Goal: Task Accomplishment & Management: Use online tool/utility

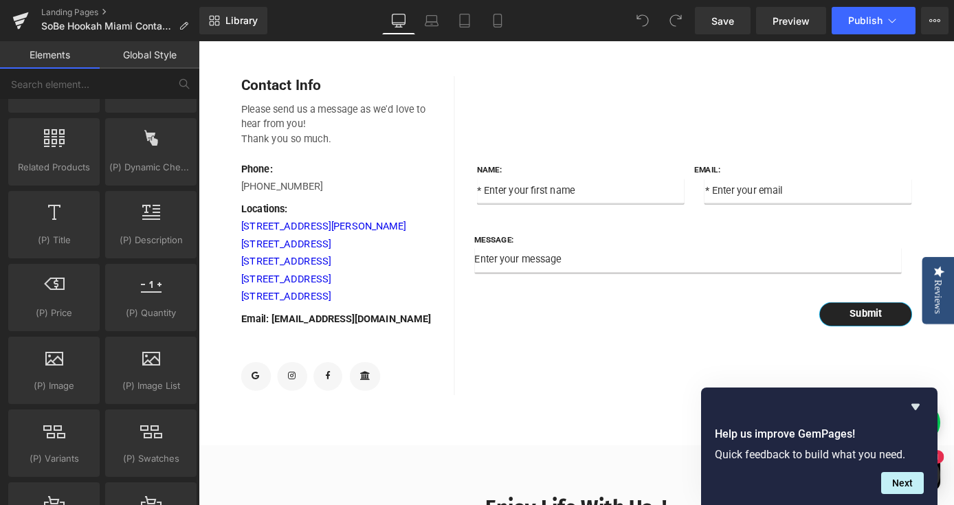
scroll to position [1189, 0]
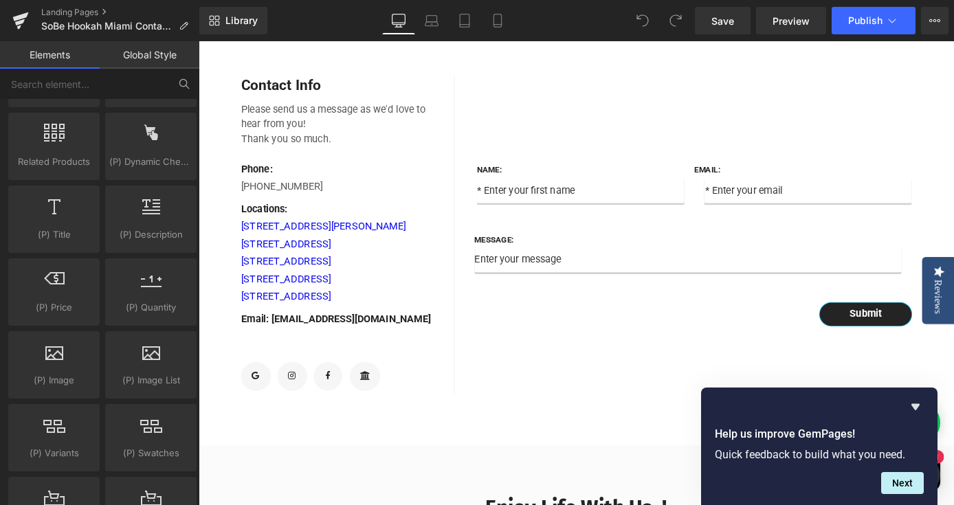
click at [179, 81] on icon at bounding box center [182, 82] width 7 height 7
click at [186, 82] on icon at bounding box center [184, 84] width 12 height 12
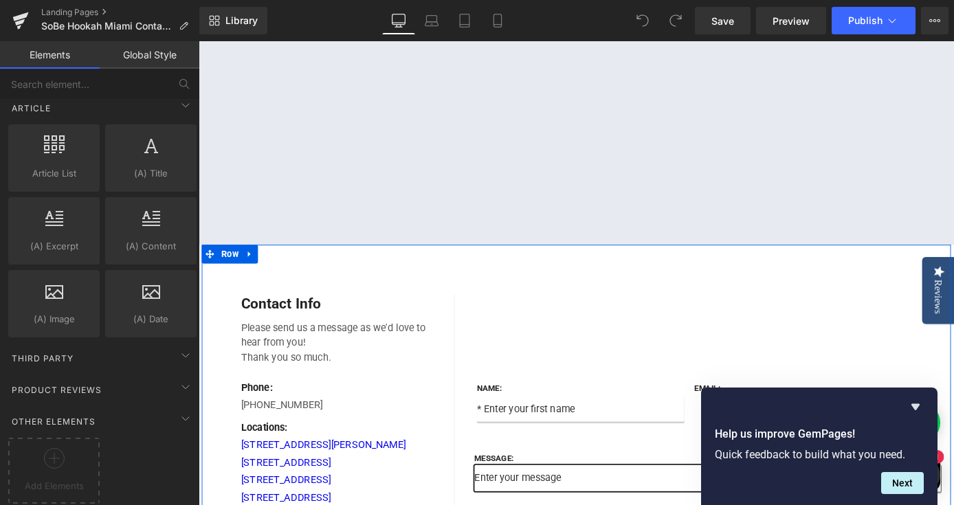
scroll to position [254, 0]
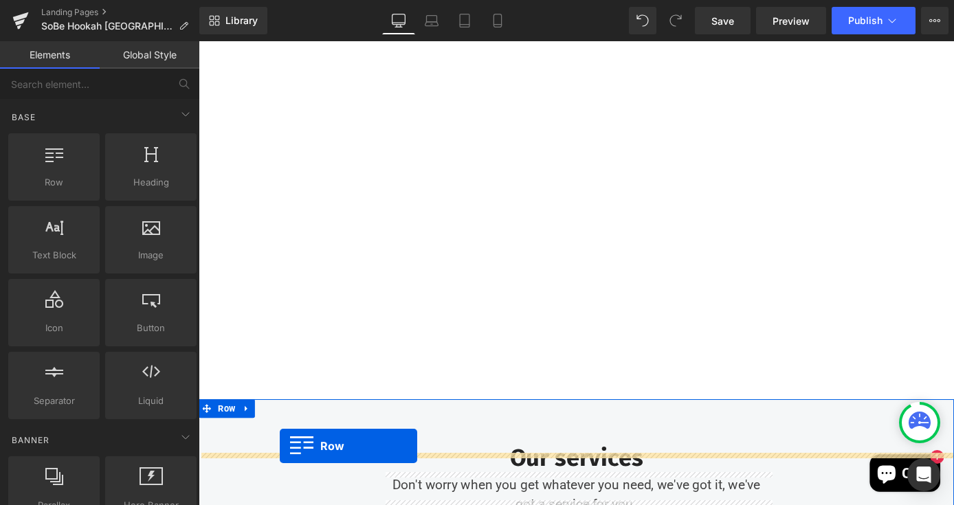
scroll to position [989, 0]
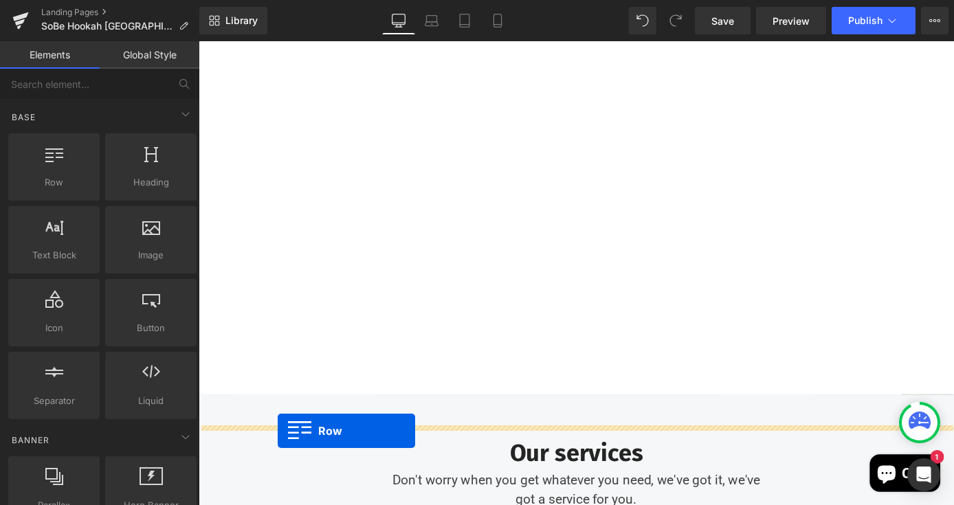
drag, startPoint x: 229, startPoint y: 223, endPoint x: 286, endPoint y: 470, distance: 253.0
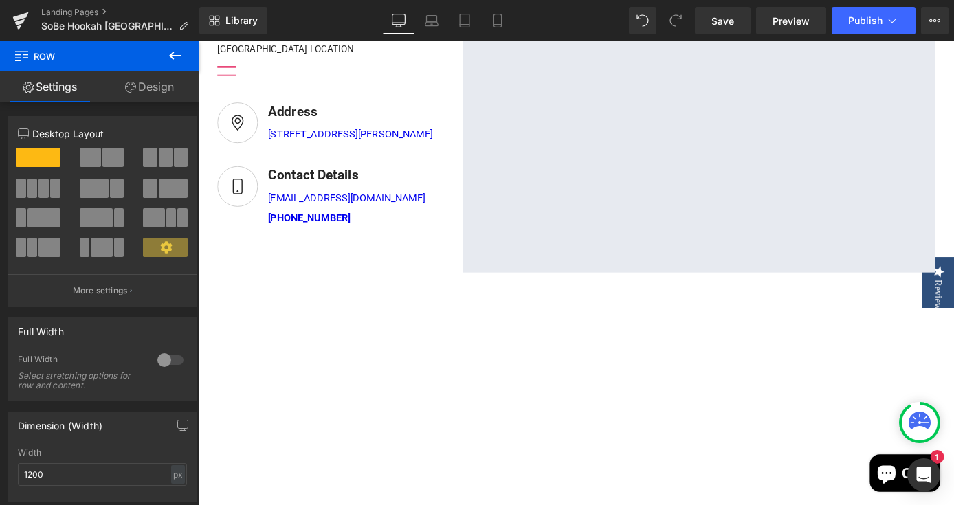
scroll to position [566, 0]
click at [160, 96] on link "Design" at bounding box center [150, 86] width 100 height 31
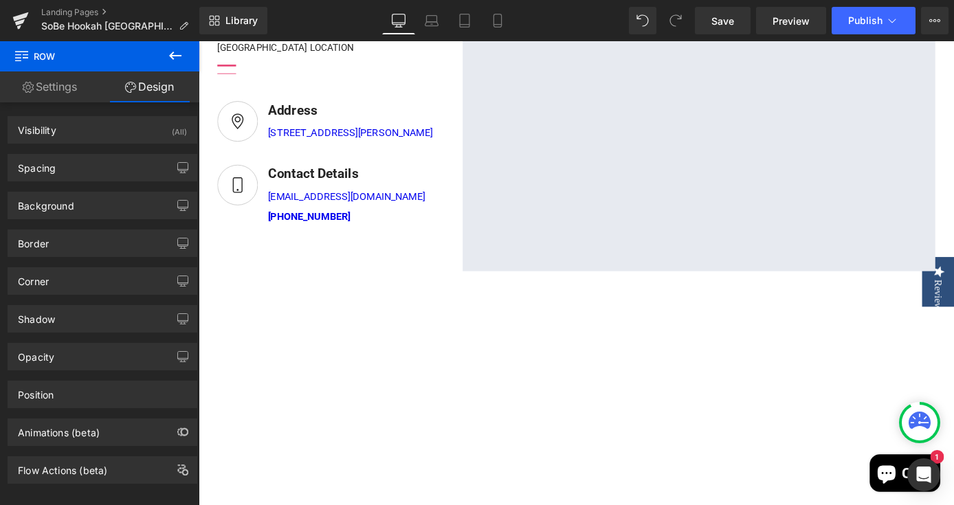
click at [76, 92] on link "Settings" at bounding box center [50, 86] width 100 height 31
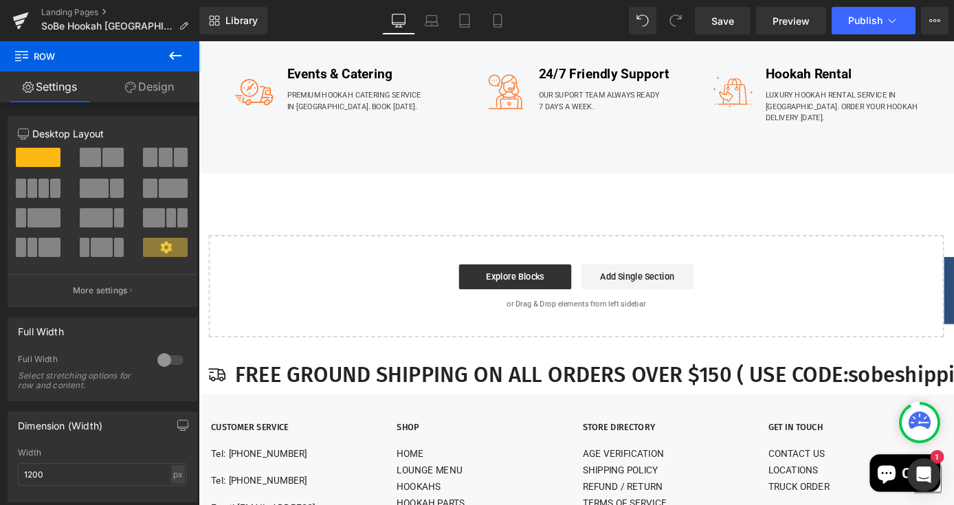
scroll to position [1819, 0]
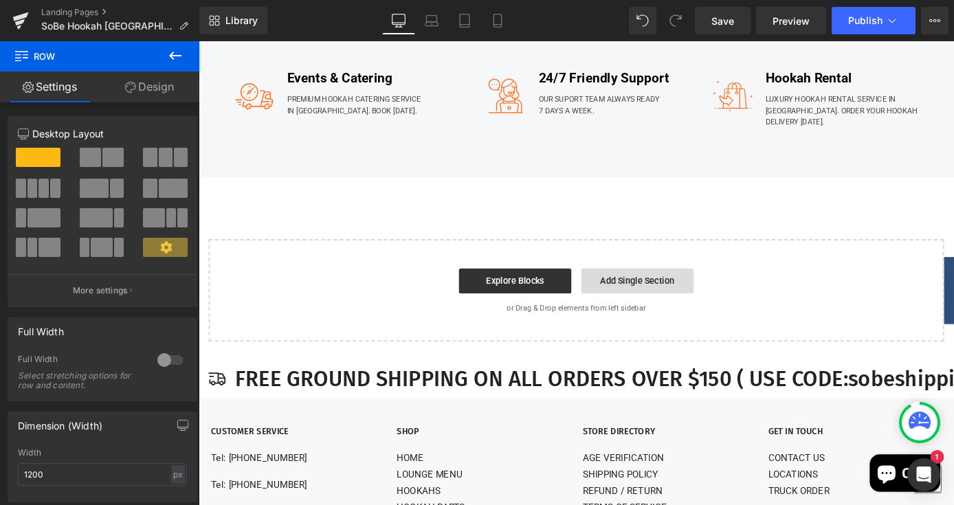
click at [659, 318] on link "Add Single Section" at bounding box center [682, 304] width 124 height 27
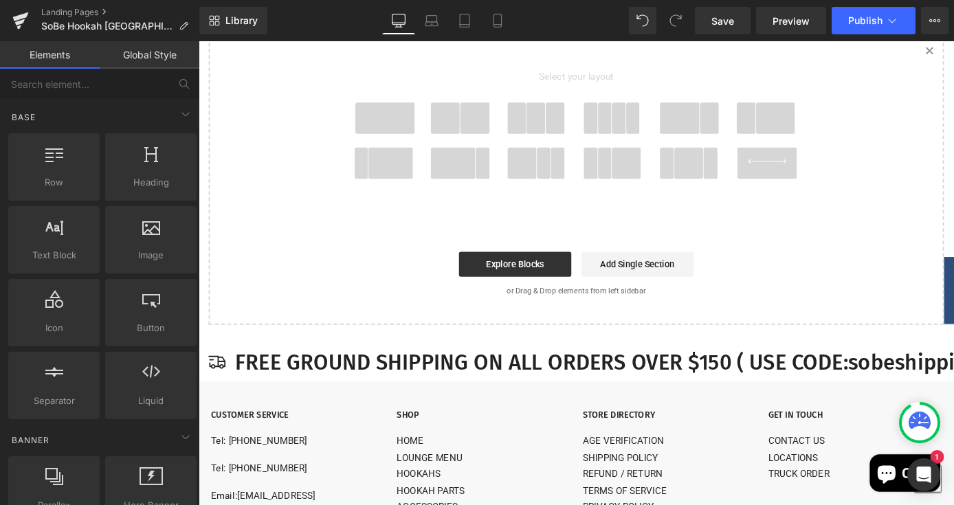
scroll to position [2037, 0]
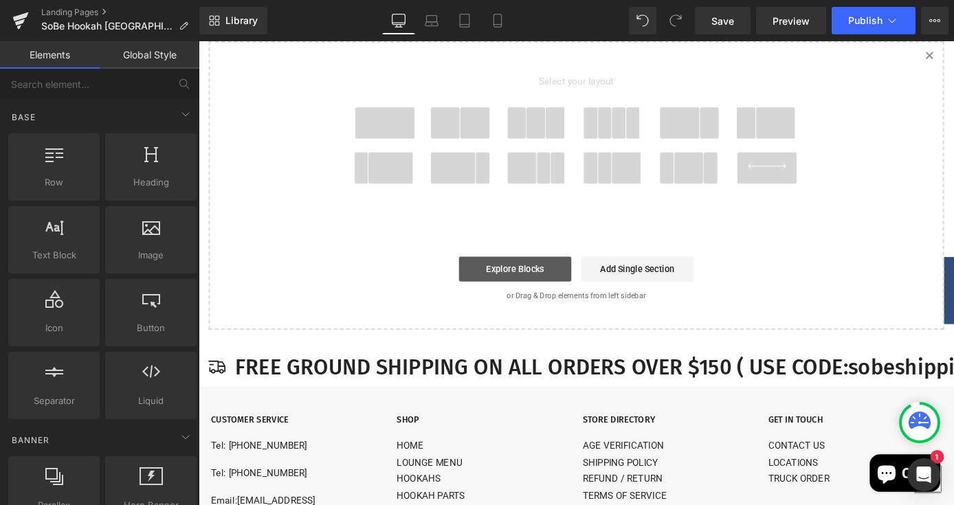
click at [574, 306] on link "Explore Blocks" at bounding box center [547, 291] width 124 height 27
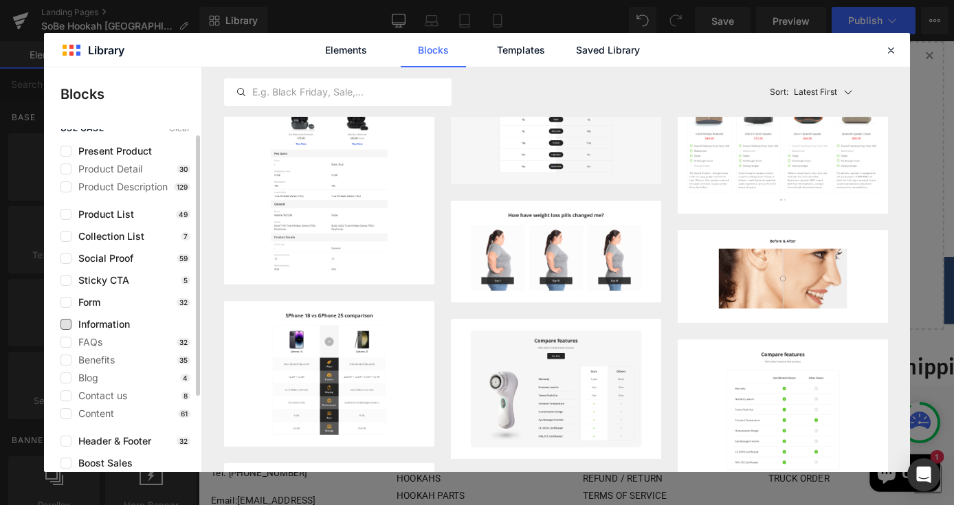
scroll to position [7, 0]
click at [102, 322] on span "Information" at bounding box center [100, 322] width 58 height 11
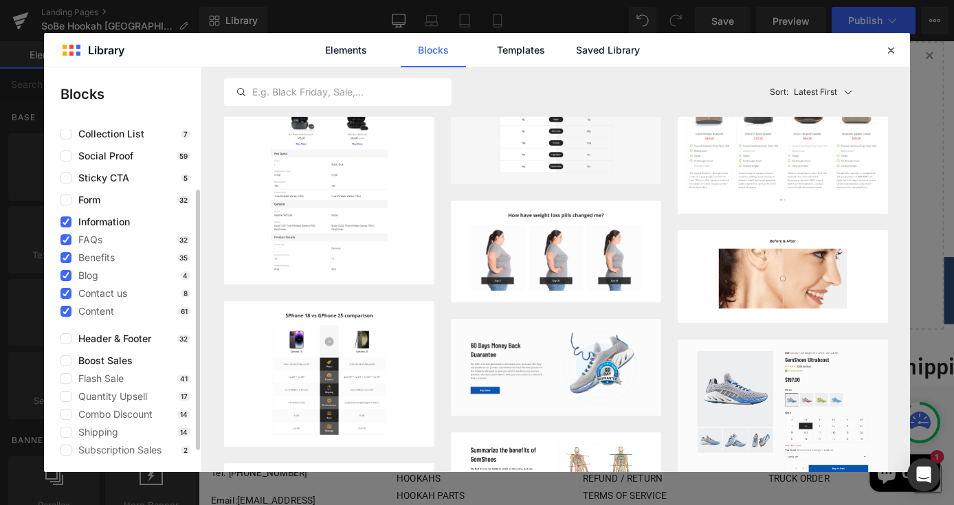
scroll to position [0, 0]
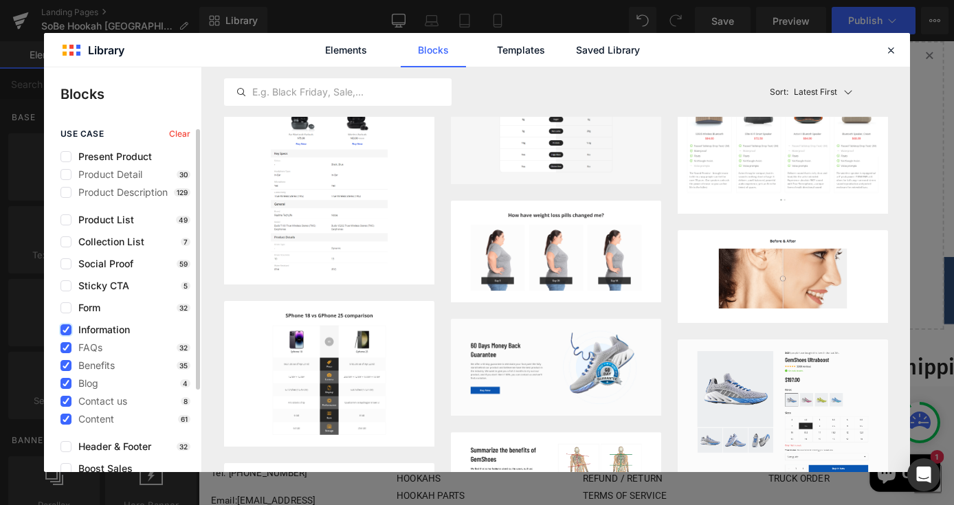
click at [67, 330] on icon at bounding box center [66, 330] width 7 height 0
click at [66, 330] on input "checkbox" at bounding box center [66, 330] width 0 height 0
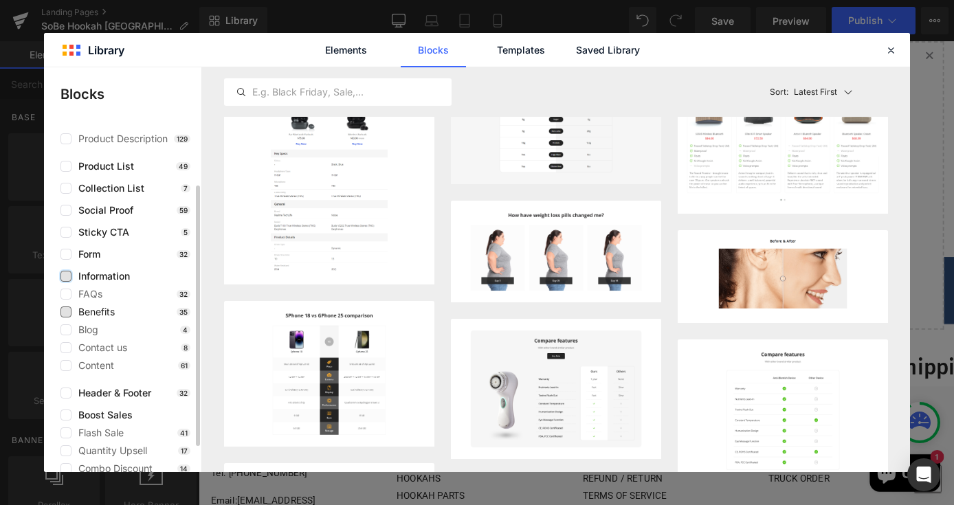
scroll to position [108, 0]
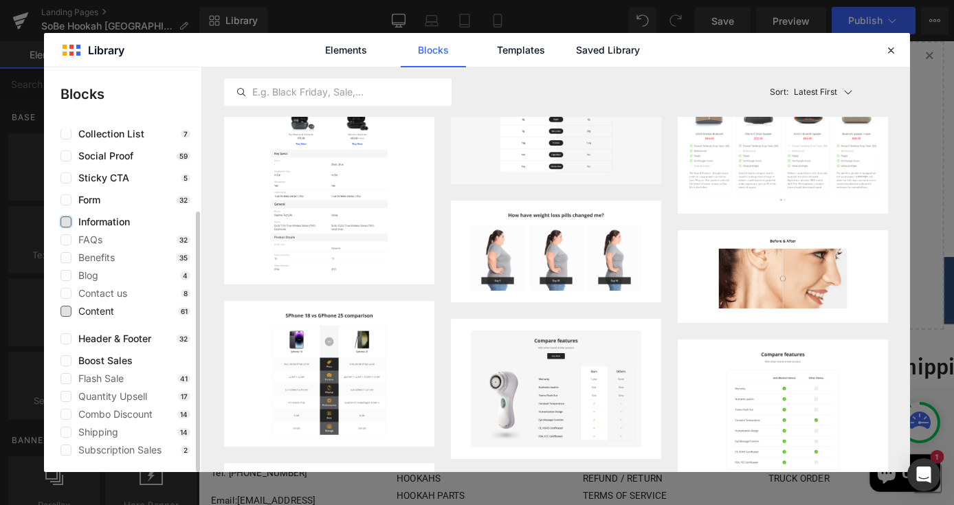
click at [109, 312] on span "Content" at bounding box center [92, 311] width 43 height 11
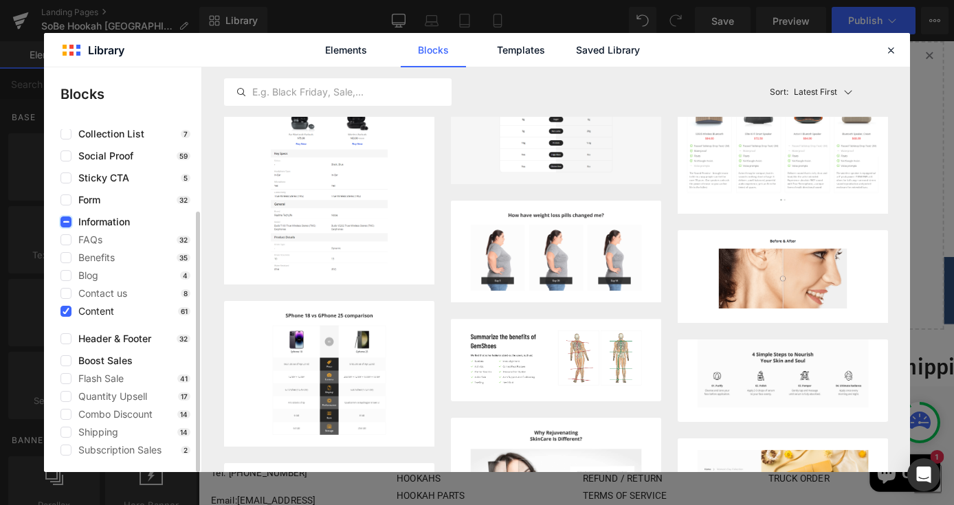
click at [108, 313] on span "Content" at bounding box center [92, 311] width 43 height 11
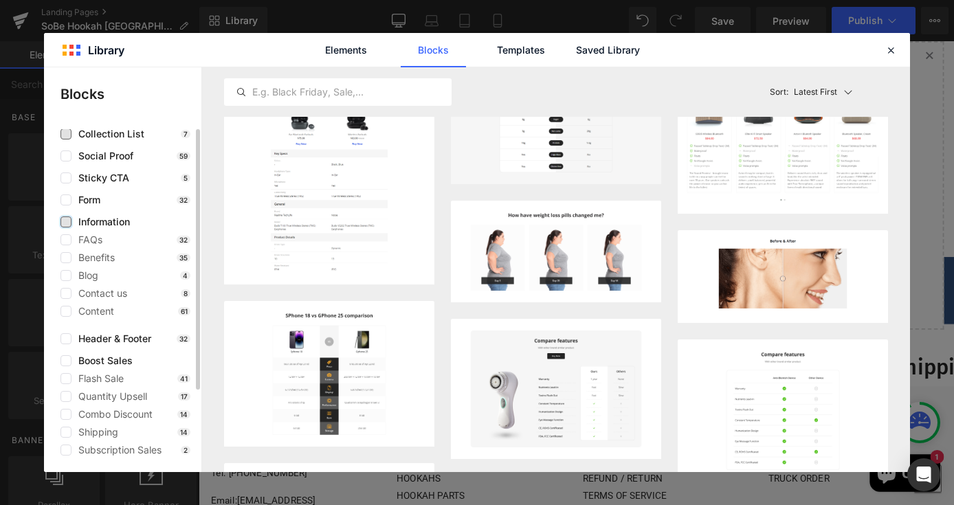
scroll to position [0, 0]
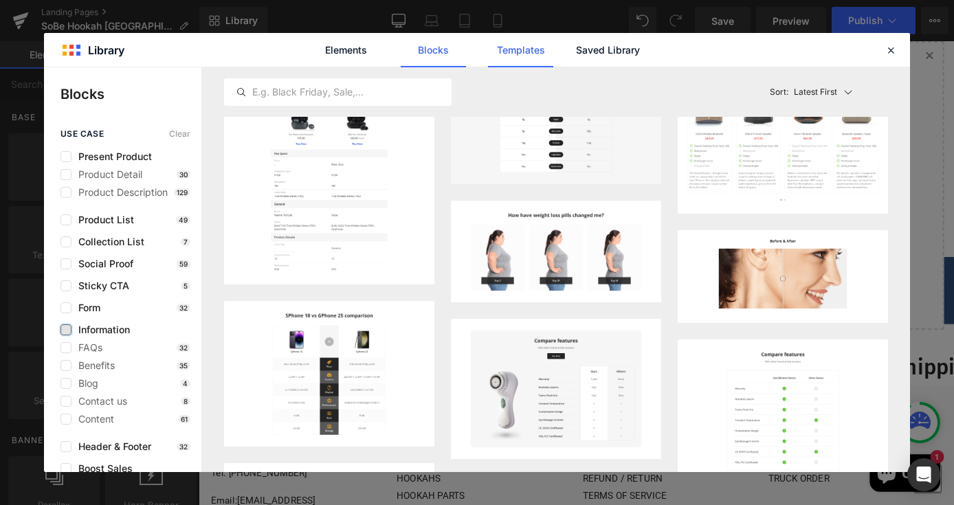
click at [525, 55] on link "Templates" at bounding box center [520, 50] width 65 height 34
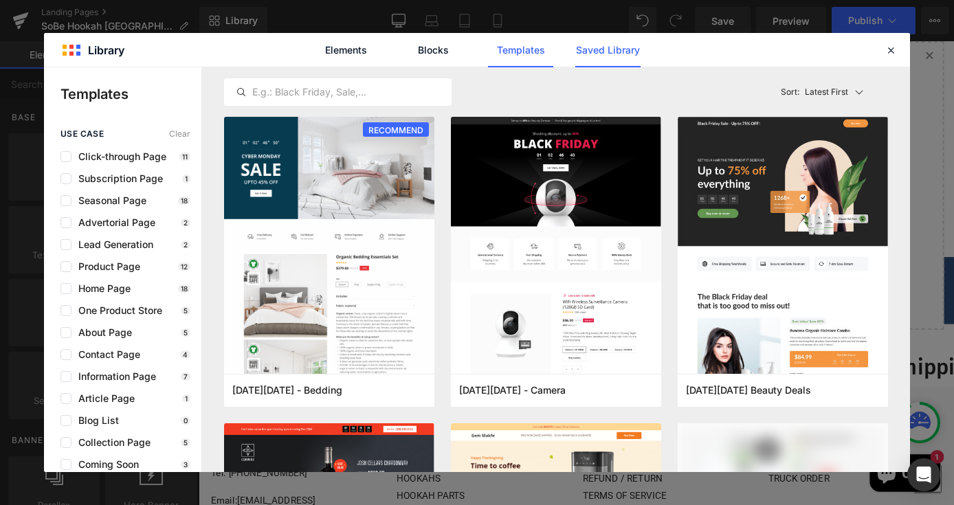
click at [576, 56] on link "Saved Library" at bounding box center [607, 50] width 65 height 34
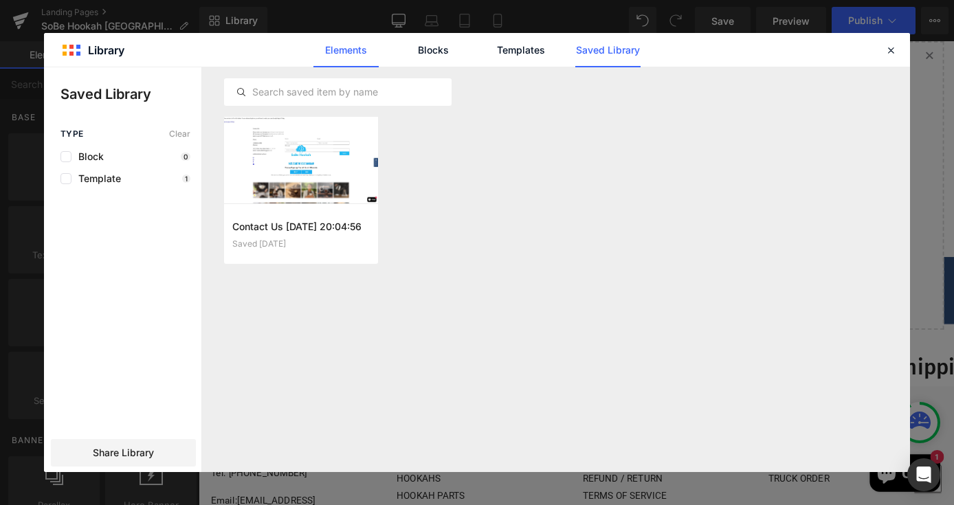
click at [361, 43] on link "Elements" at bounding box center [345, 50] width 65 height 34
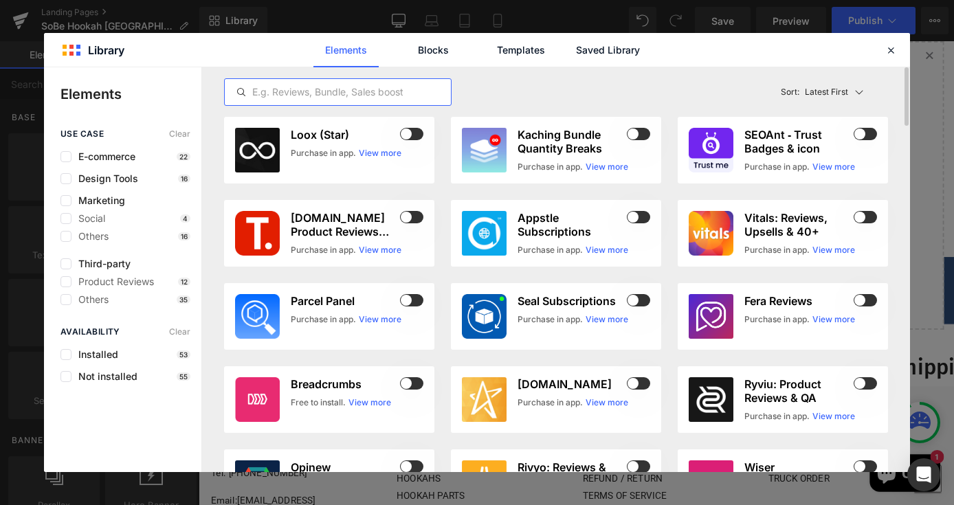
click at [360, 96] on input "text" at bounding box center [338, 92] width 226 height 16
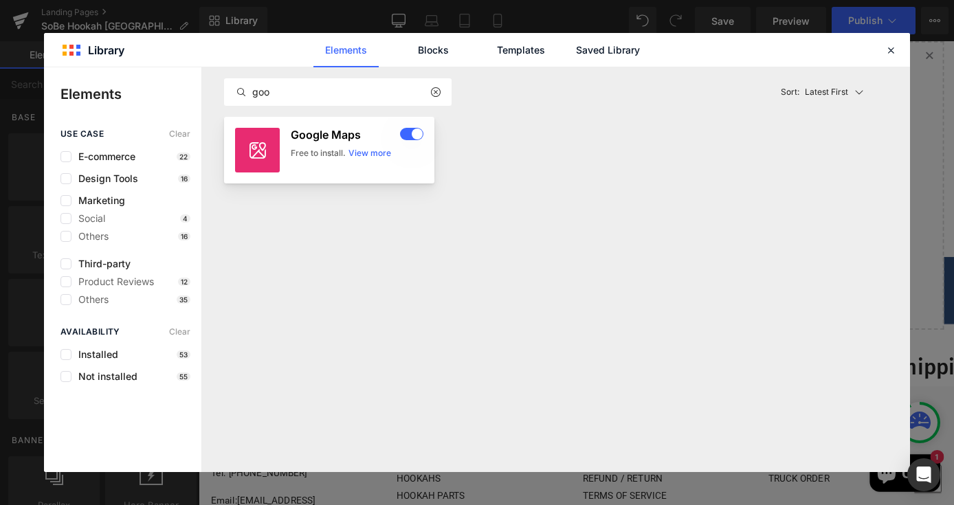
click at [328, 144] on div "Google Maps Free to install. View more" at bounding box center [357, 150] width 133 height 45
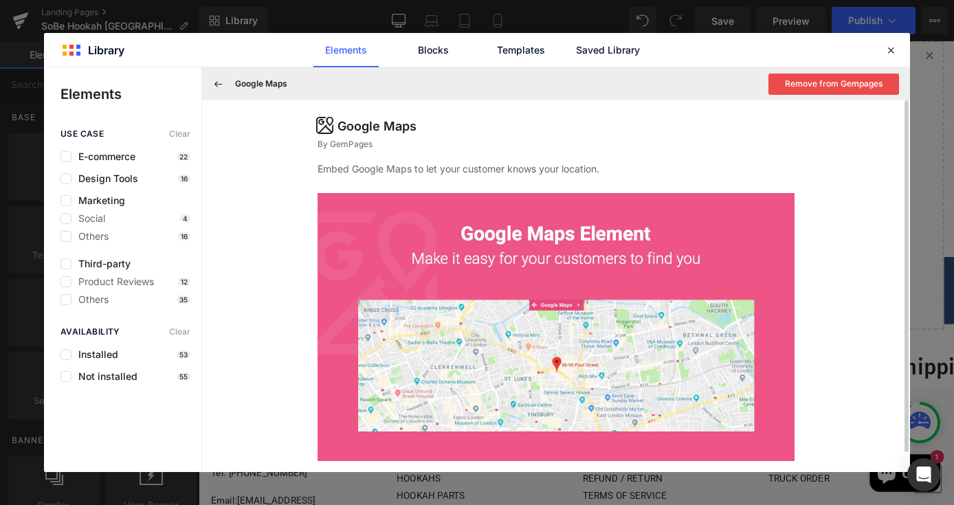
scroll to position [21, 0]
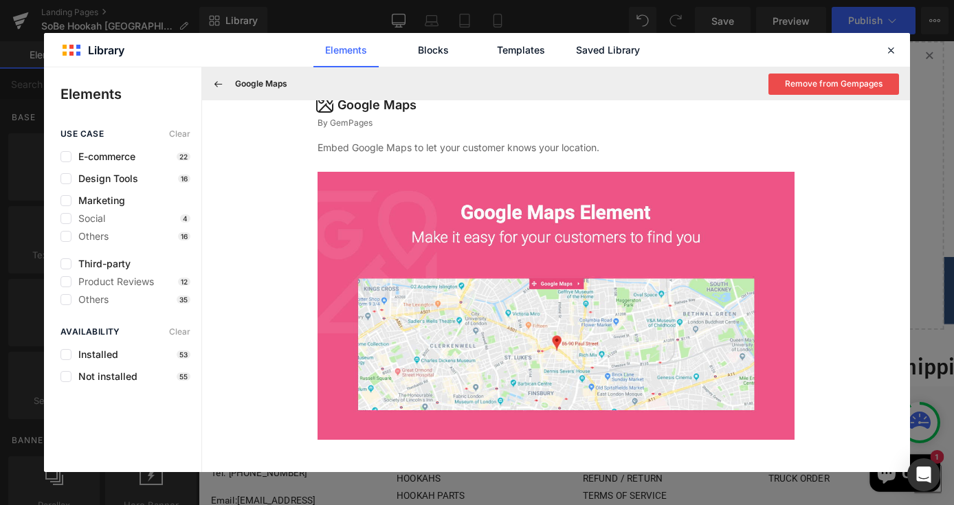
click at [302, 82] on div "Google Maps Remove from Gempages" at bounding box center [556, 83] width 708 height 33
click at [216, 77] on button at bounding box center [219, 84] width 22 height 22
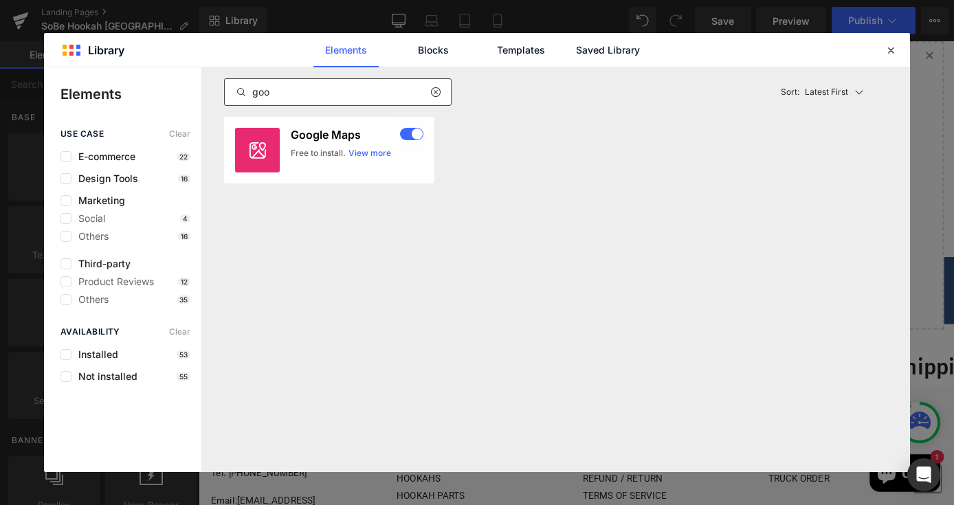
click at [309, 96] on input "goo" at bounding box center [338, 92] width 226 height 16
type input "g"
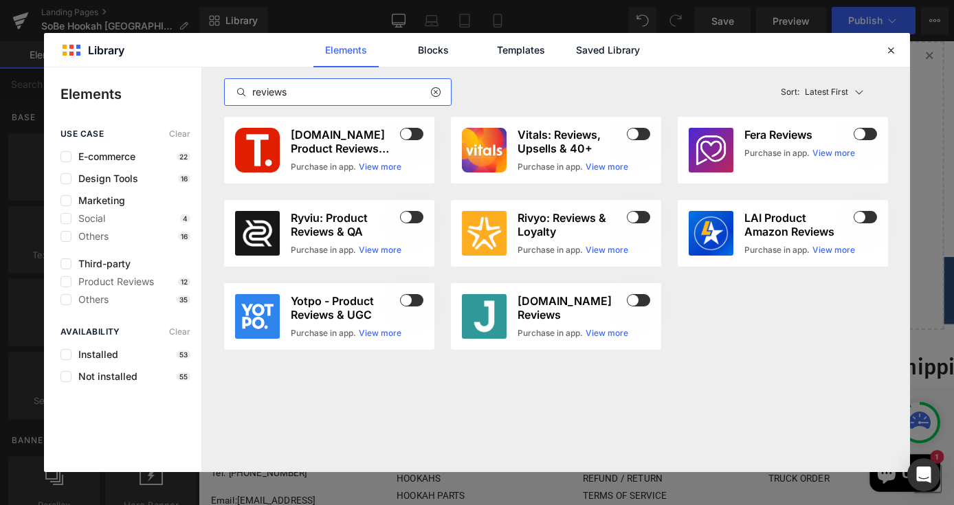
type input "reviews"
